Goal: Information Seeking & Learning: Learn about a topic

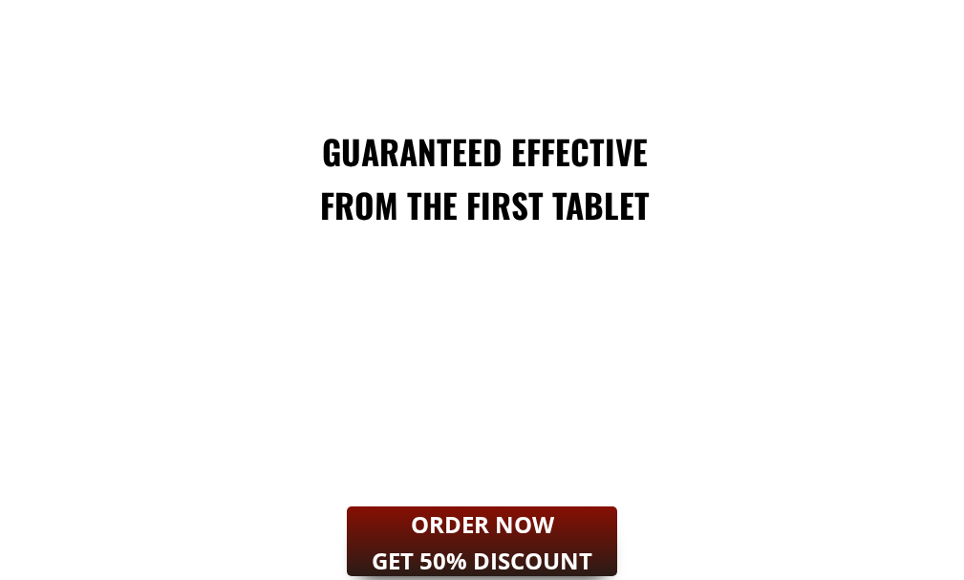
scroll to position [2484, 0]
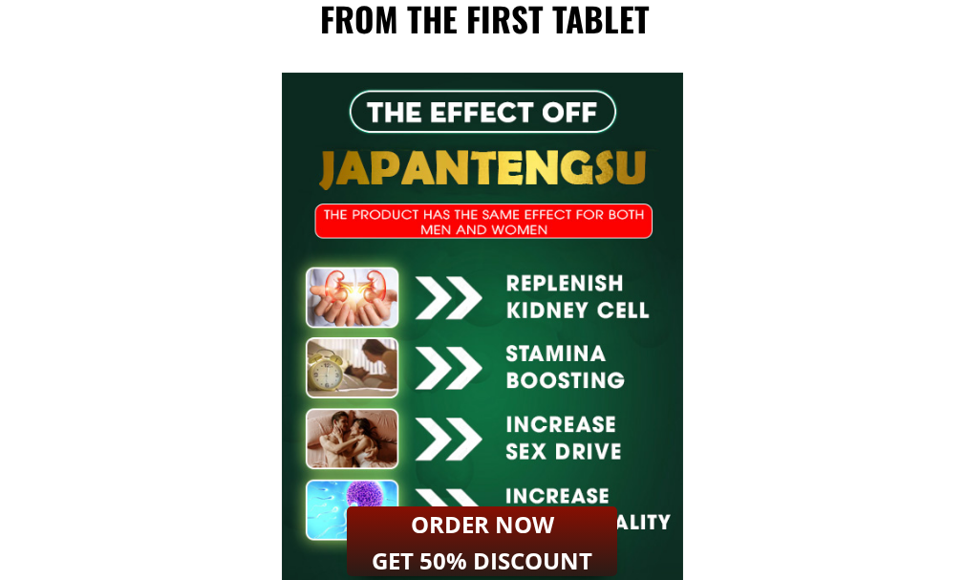
click at [623, 169] on div at bounding box center [482, 338] width 401 height 531
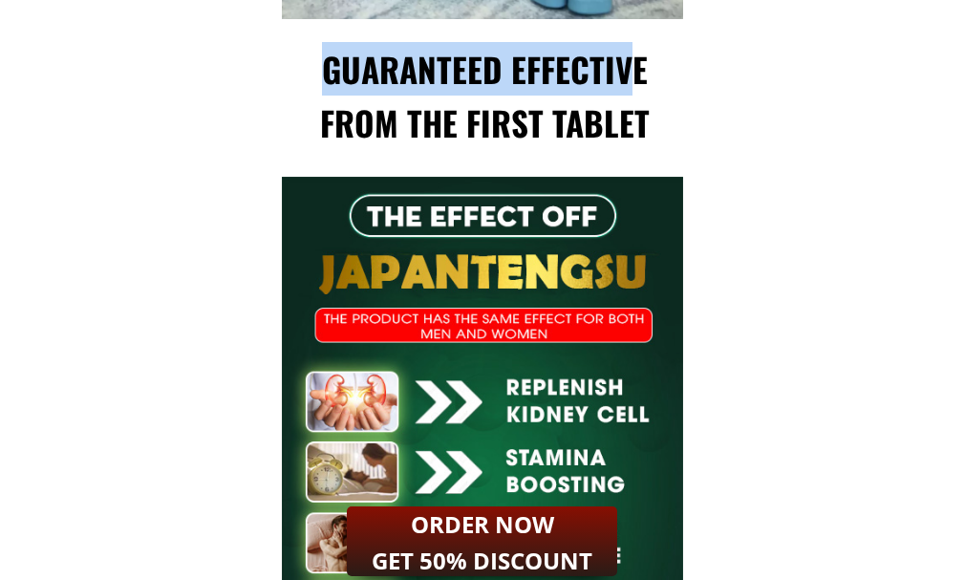
drag, startPoint x: 399, startPoint y: 54, endPoint x: 631, endPoint y: 59, distance: 231.3
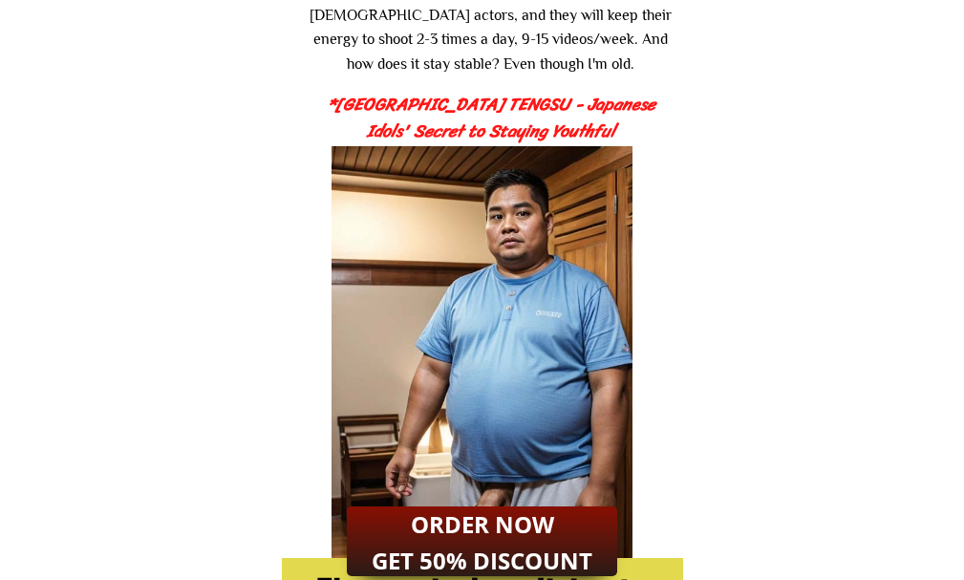
scroll to position [3144, 0]
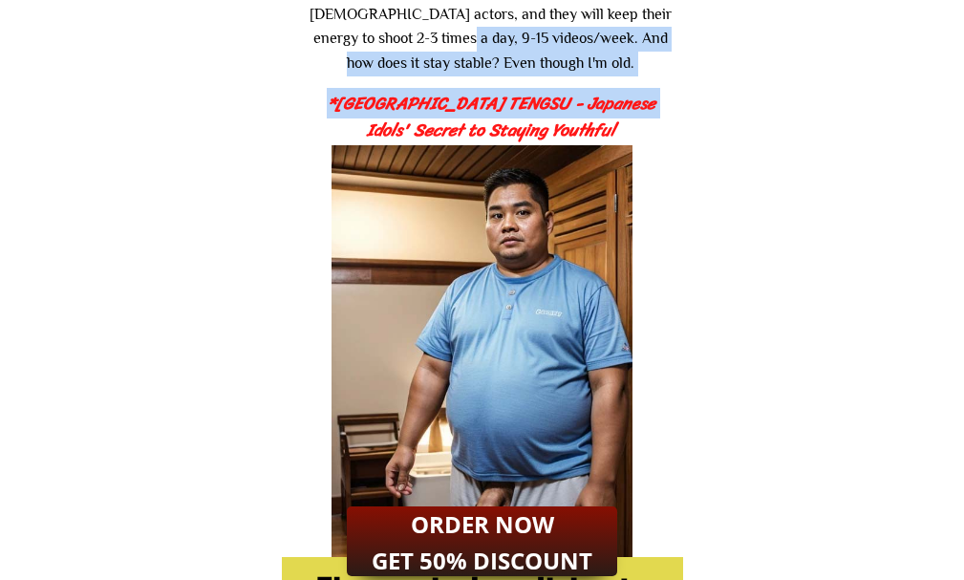
drag, startPoint x: 398, startPoint y: 45, endPoint x: 635, endPoint y: 94, distance: 241.9
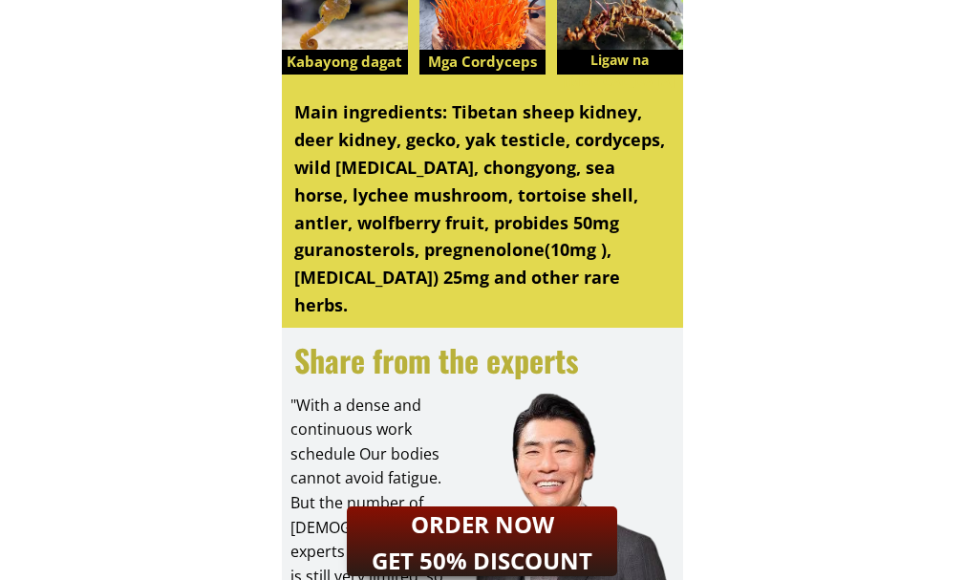
scroll to position [4386, 0]
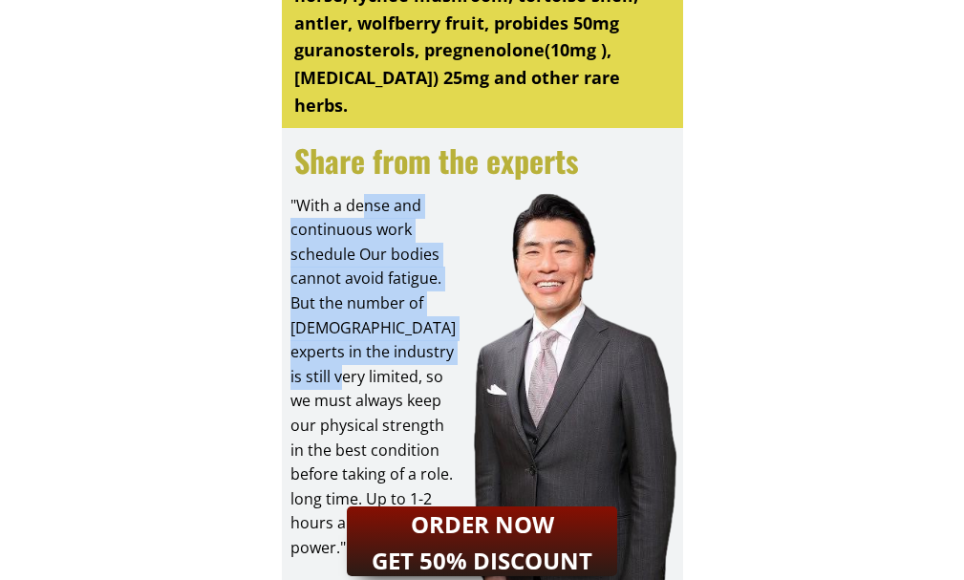
drag, startPoint x: 357, startPoint y: 215, endPoint x: 355, endPoint y: 387, distance: 172.0
click at [355, 387] on div ""With a dense and continuous work schedule Our bodies cannot avoid fatigue. But…" at bounding box center [373, 377] width 167 height 367
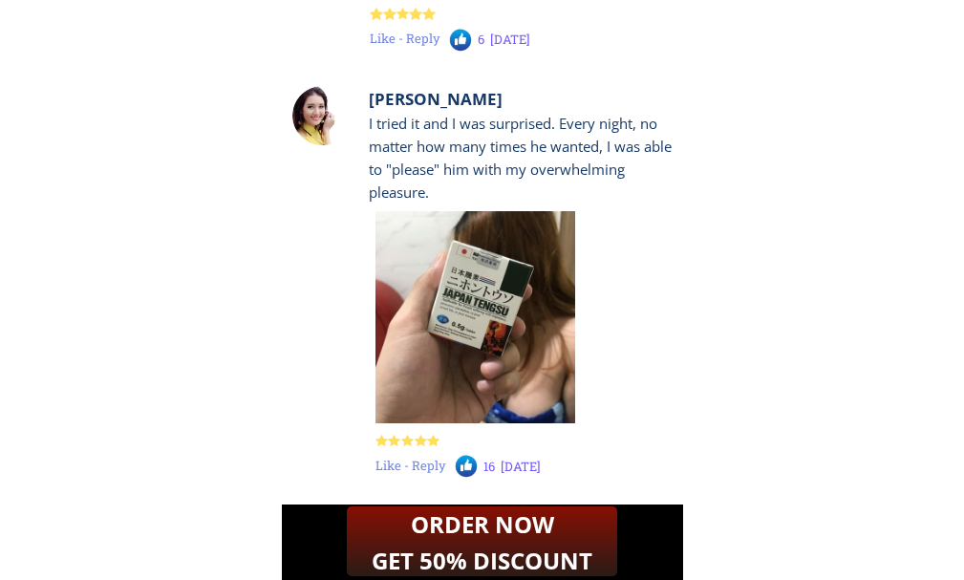
scroll to position [19505, 0]
